Goal: Navigation & Orientation: Find specific page/section

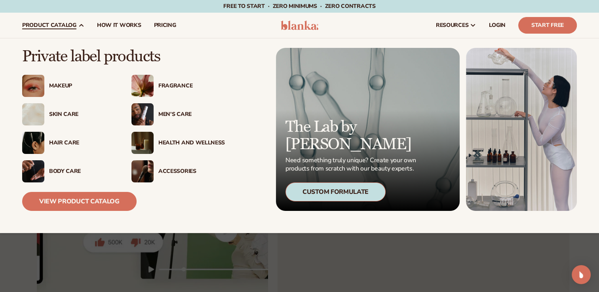
click at [71, 120] on div "Skin Care" at bounding box center [69, 114] width 94 height 22
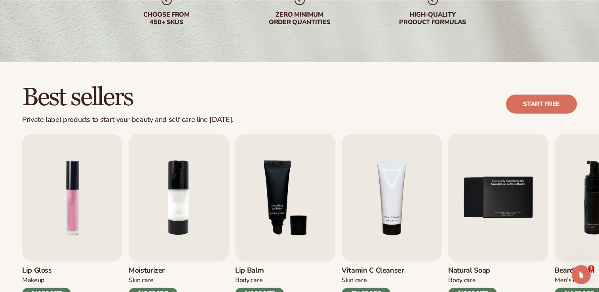
scroll to position [249, 0]
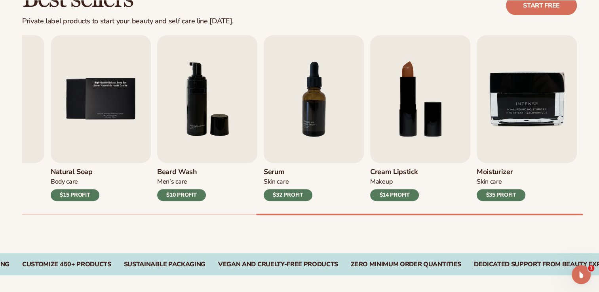
click at [591, 203] on div "Lip Gloss Makeup $16 PROFIT Moisturizer Skin Care $17 PROFIT Lip Balm Body Care…" at bounding box center [310, 125] width 577 height 180
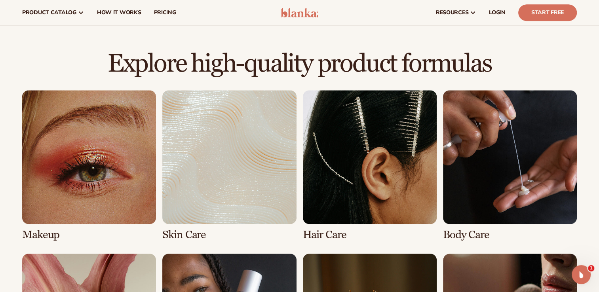
scroll to position [490, 0]
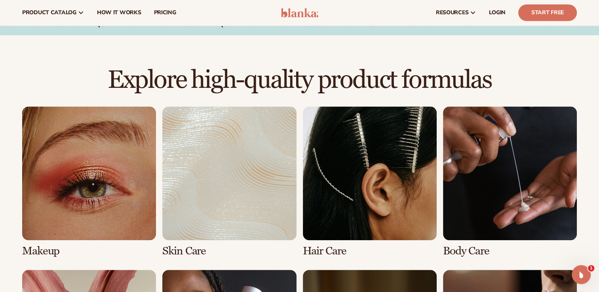
click at [500, 151] on link "4 / 8" at bounding box center [510, 182] width 134 height 151
click at [491, 134] on link "4 / 8" at bounding box center [510, 182] width 134 height 151
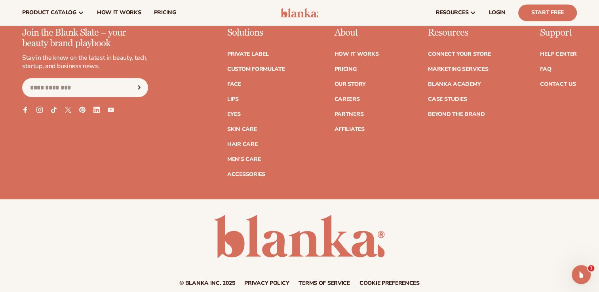
scroll to position [1439, 0]
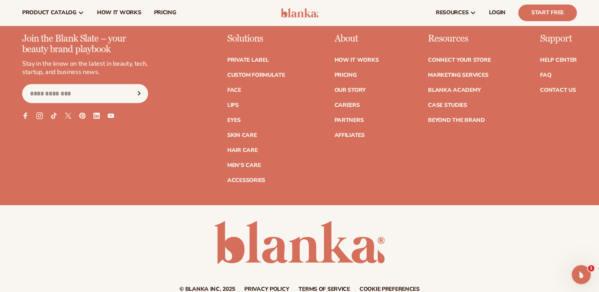
click at [40, 112] on icon at bounding box center [39, 115] width 7 height 7
